Goal: Entertainment & Leisure: Browse casually

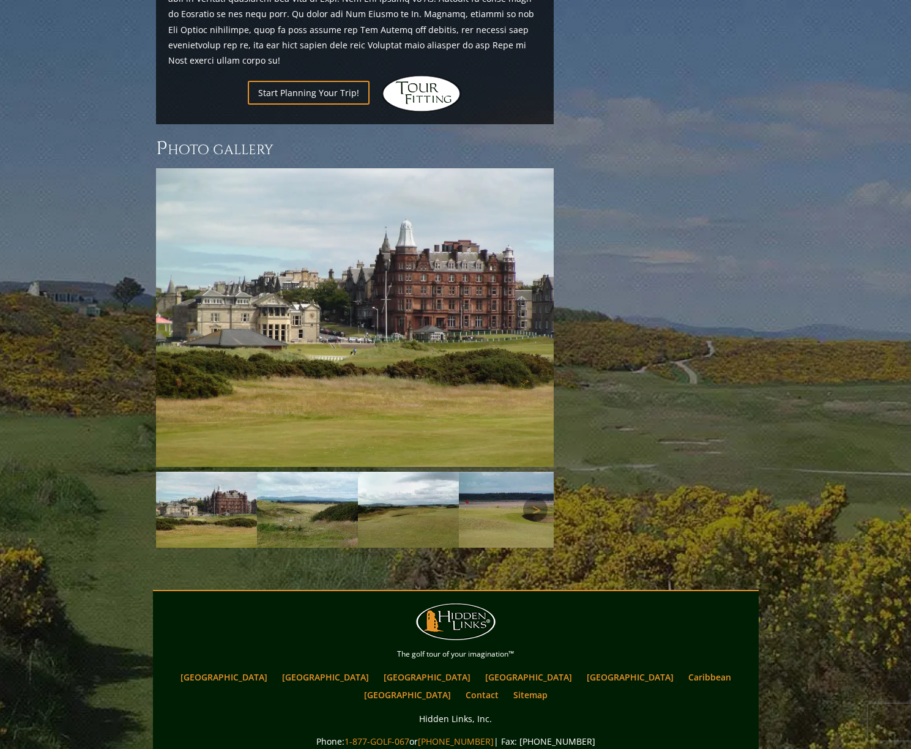
scroll to position [1594, 0]
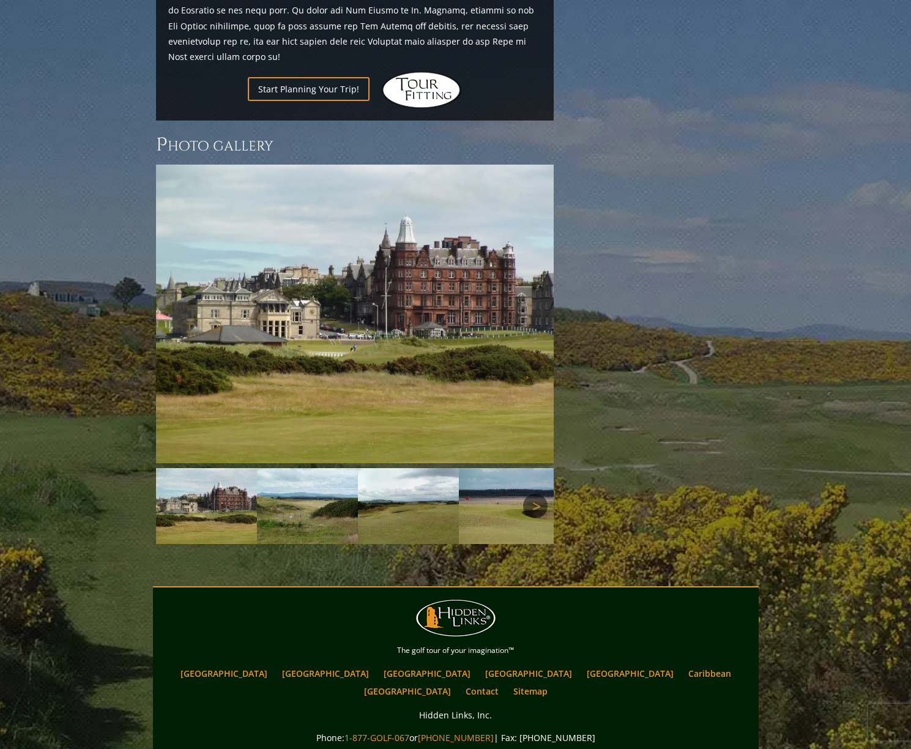
click at [539, 494] on link "Next" at bounding box center [535, 506] width 24 height 24
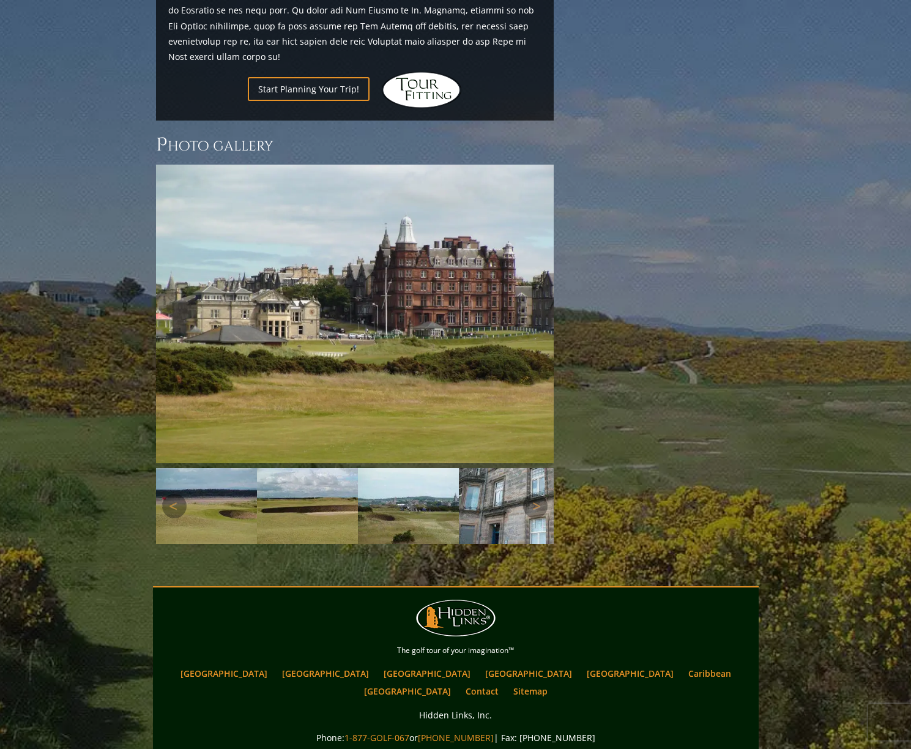
click at [422, 468] on img at bounding box center [408, 506] width 101 height 76
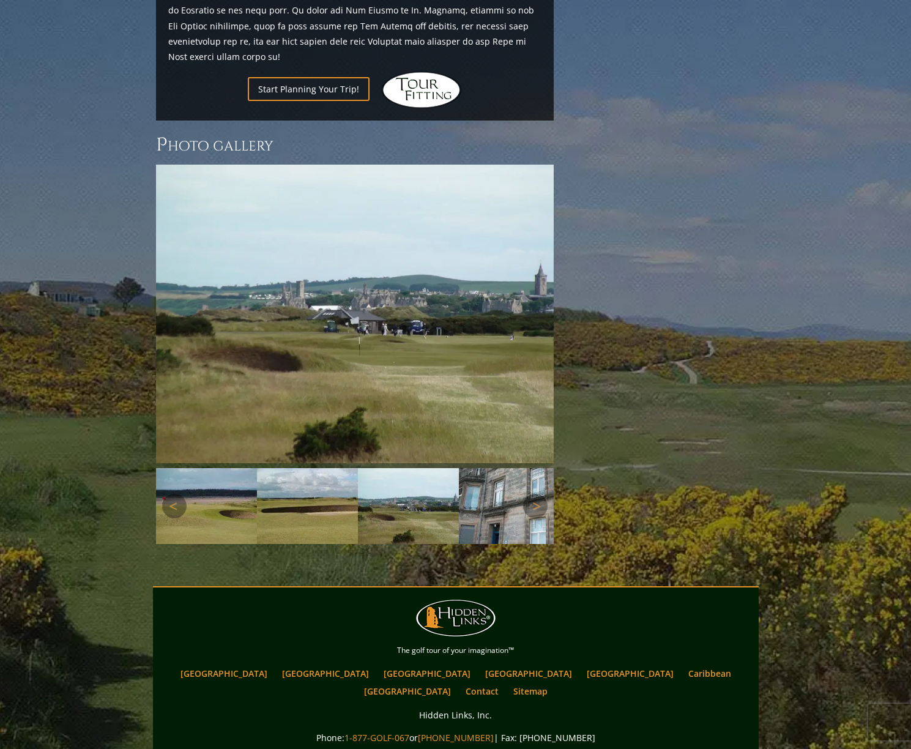
click at [333, 468] on img at bounding box center [307, 506] width 101 height 76
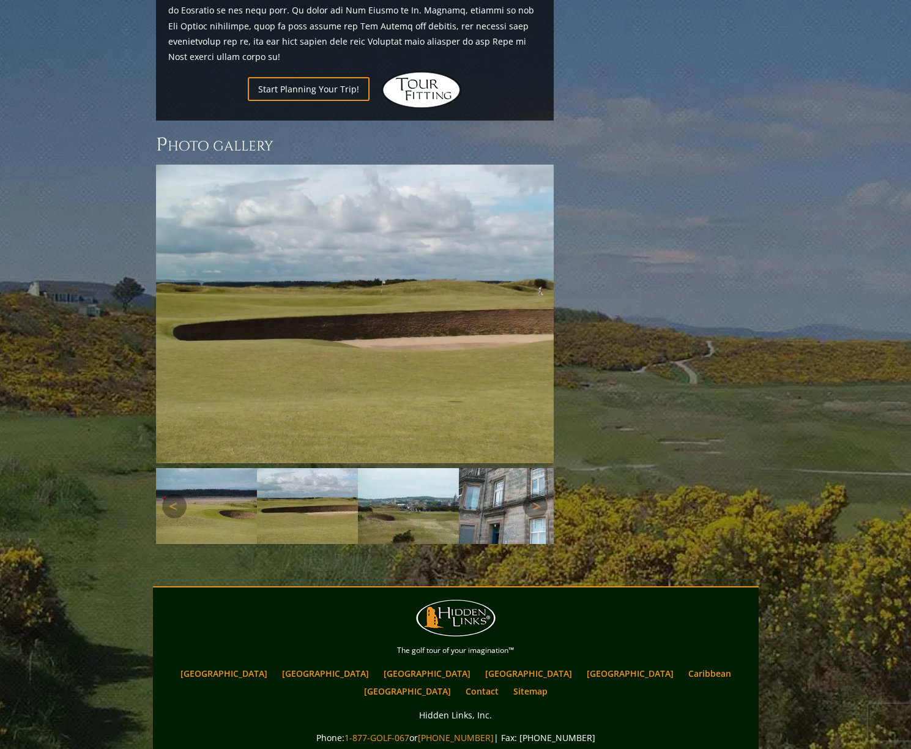
click at [220, 468] on img at bounding box center [206, 506] width 101 height 76
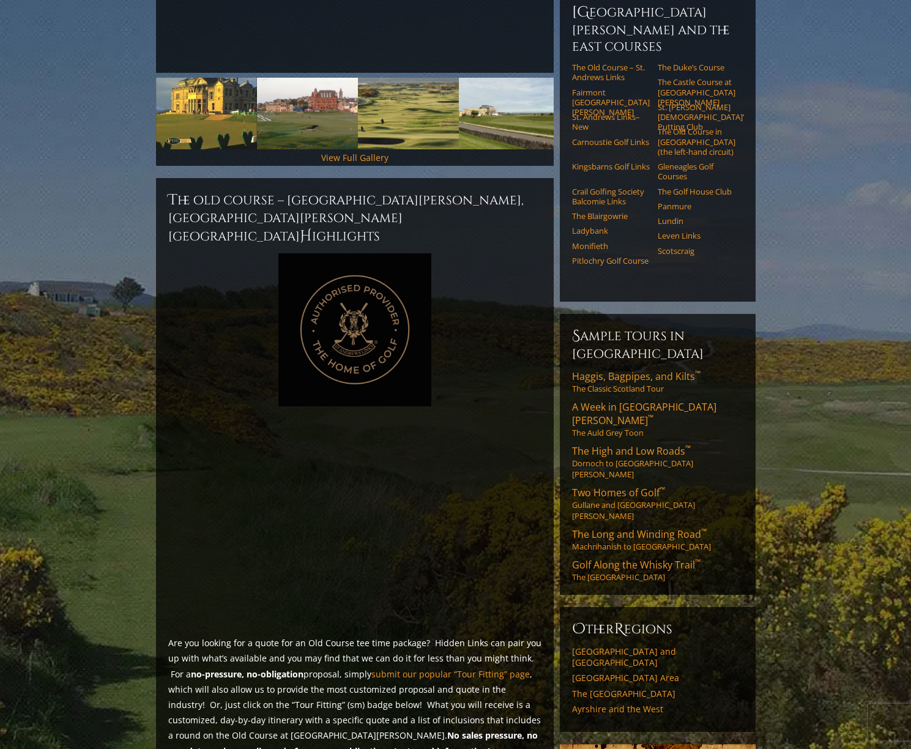
scroll to position [0, 0]
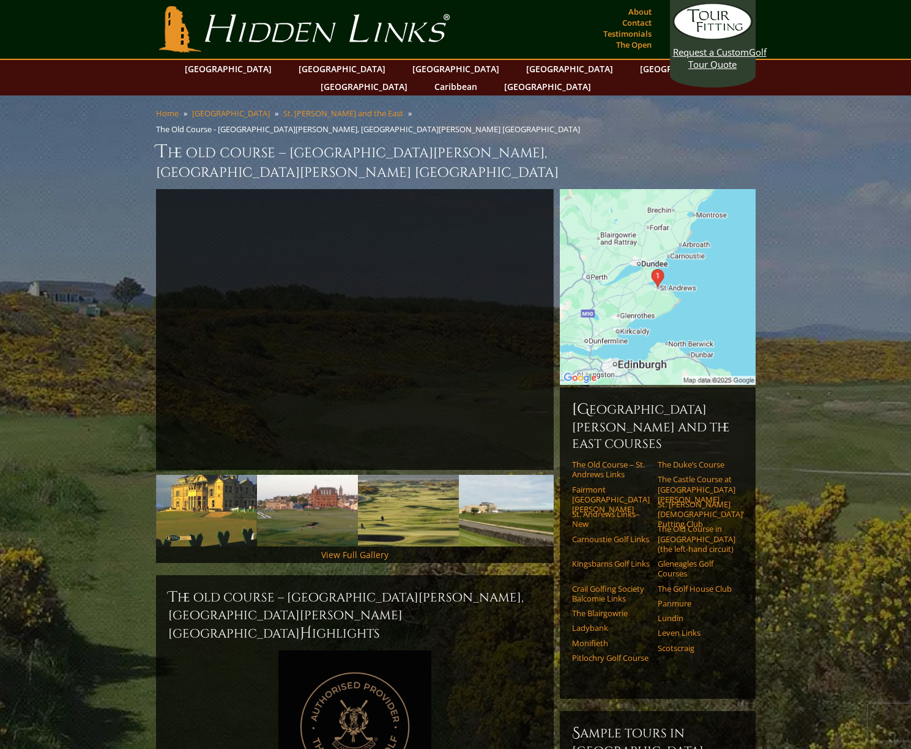
click at [651, 243] on img at bounding box center [658, 287] width 196 height 196
click at [658, 239] on img at bounding box center [658, 287] width 196 height 196
click at [632, 240] on img at bounding box center [658, 287] width 196 height 196
